Goal: Navigation & Orientation: Find specific page/section

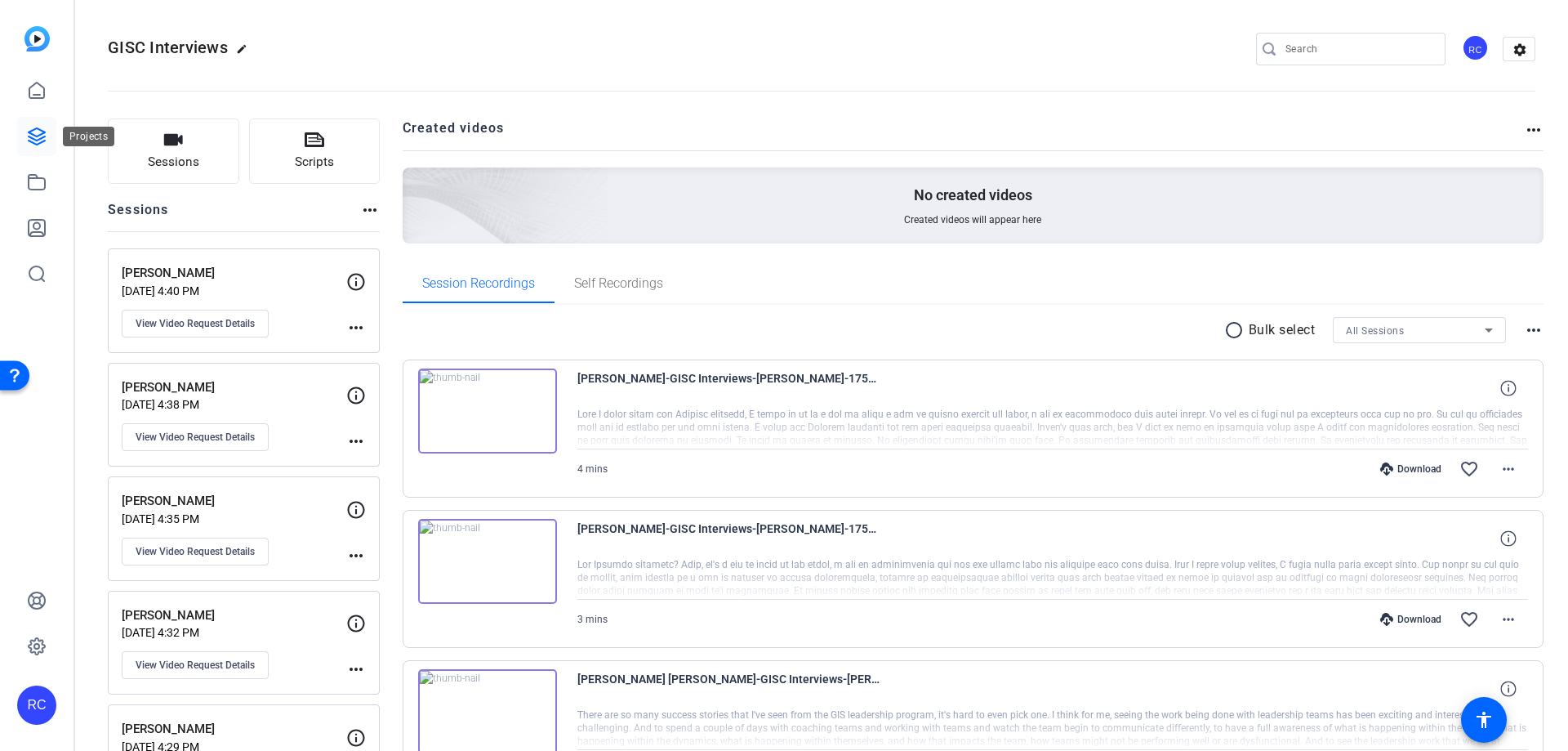
click at [34, 139] on icon at bounding box center [36, 135] width 16 height 16
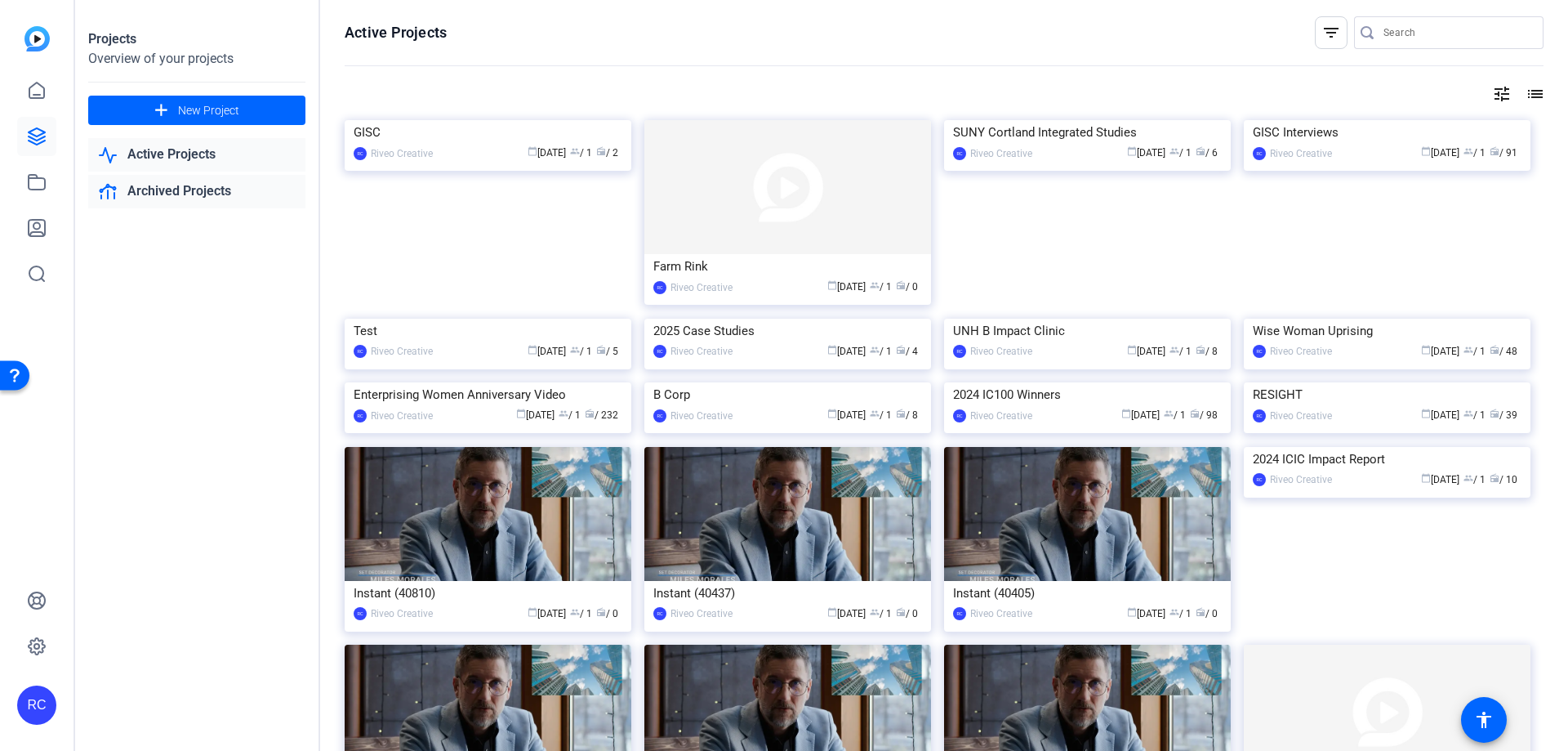
click at [171, 194] on link "Archived Projects" at bounding box center [196, 191] width 217 height 33
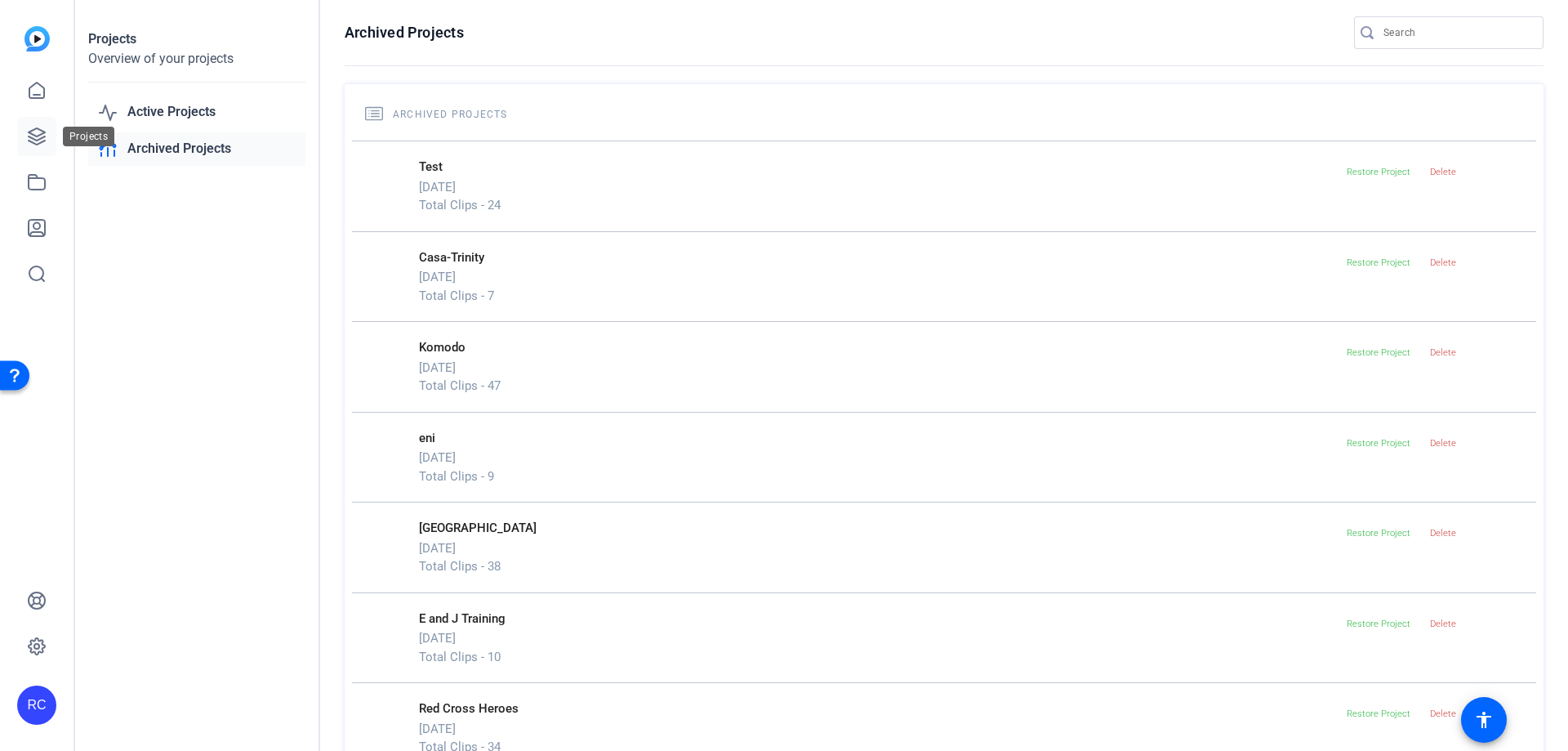
click at [43, 138] on icon at bounding box center [36, 136] width 20 height 20
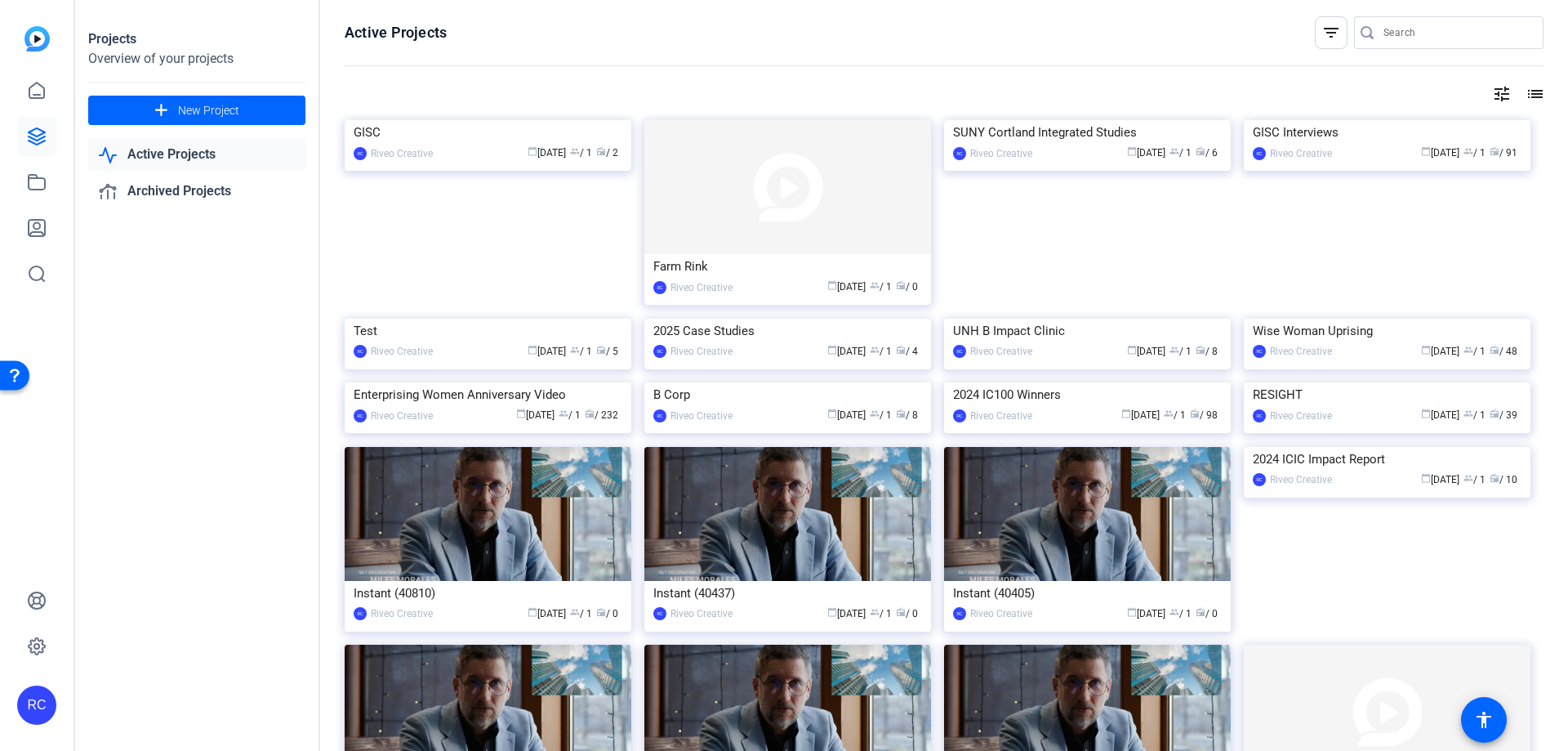
click at [1327, 120] on img at bounding box center [1387, 120] width 287 height 0
